Goal: Information Seeking & Learning: Learn about a topic

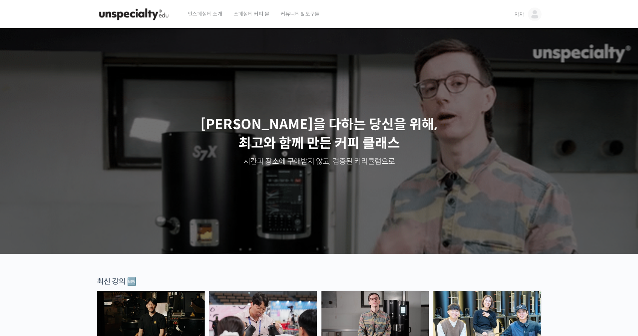
click at [528, 14] on img at bounding box center [535, 15] width 14 height 14
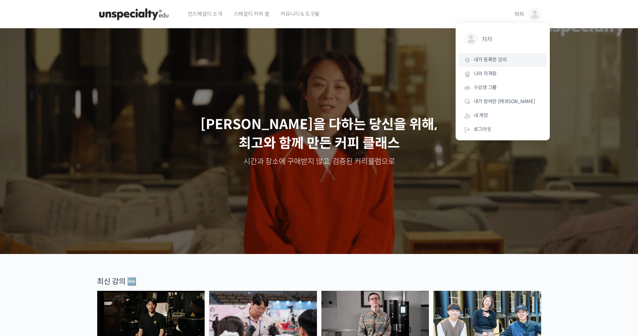
click at [508, 57] on link "내가 등록한 강의" at bounding box center [502, 60] width 88 height 14
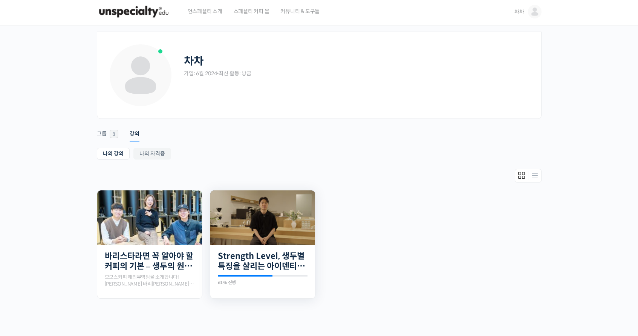
scroll to position [3, 0]
click at [260, 241] on img at bounding box center [262, 217] width 105 height 55
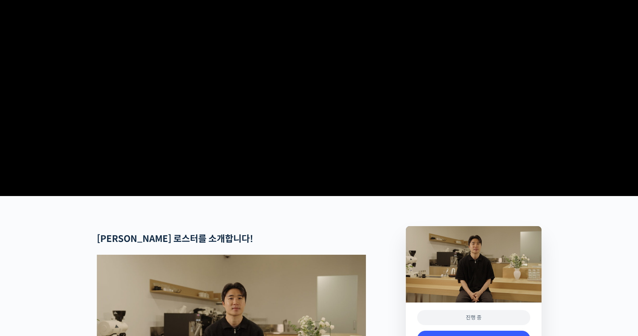
scroll to position [265, 0]
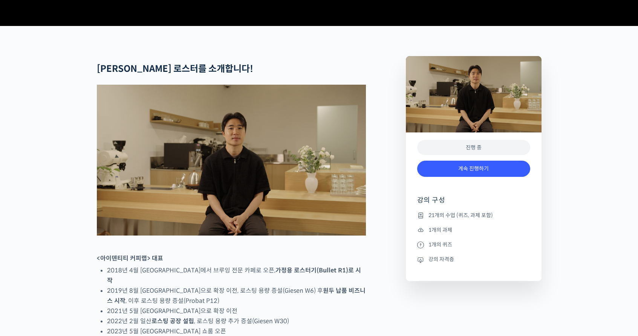
click at [459, 188] on div "계속 진행하기" at bounding box center [473, 172] width 113 height 31
click at [460, 177] on link "계속 진행하기" at bounding box center [473, 169] width 113 height 16
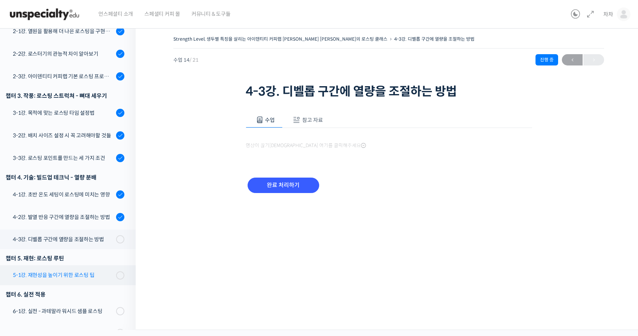
scroll to position [377, 0]
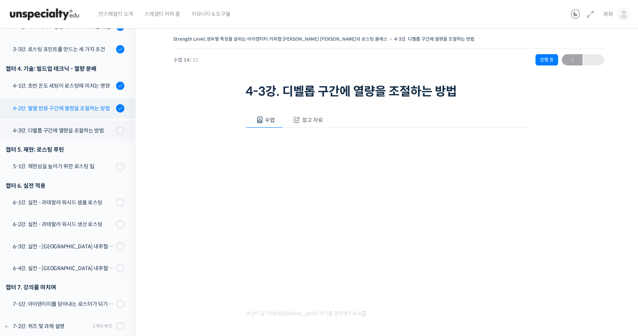
click at [79, 102] on link "4-2강. 발열 반응 구간에 열량을 조절하는 방법" at bounding box center [65, 108] width 139 height 20
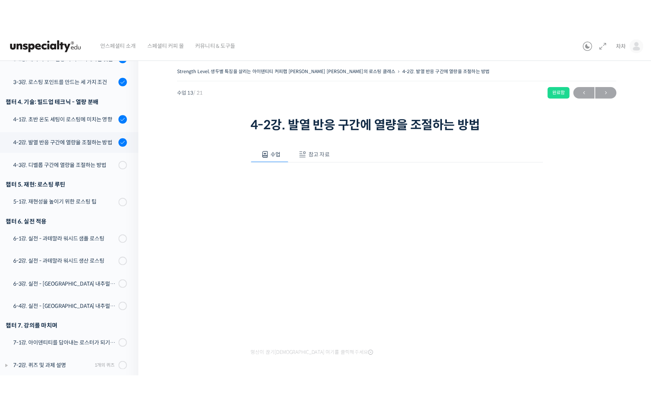
scroll to position [306, 0]
